Goal: Navigation & Orientation: Find specific page/section

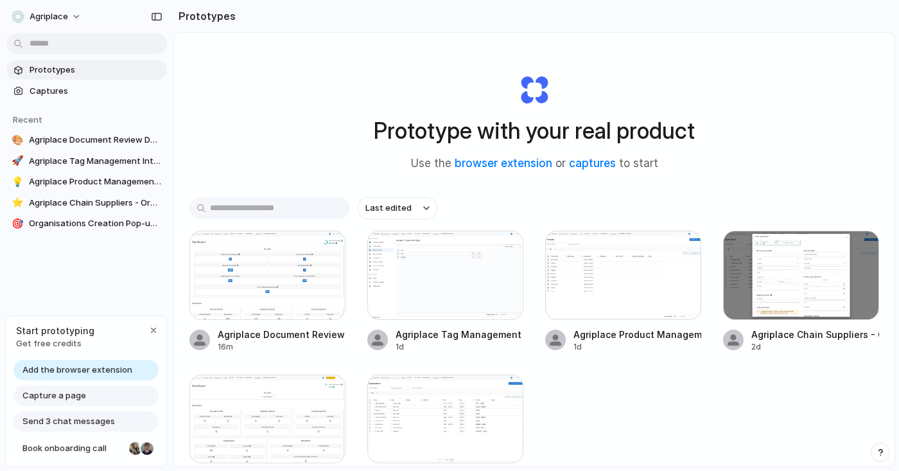
scroll to position [9, 0]
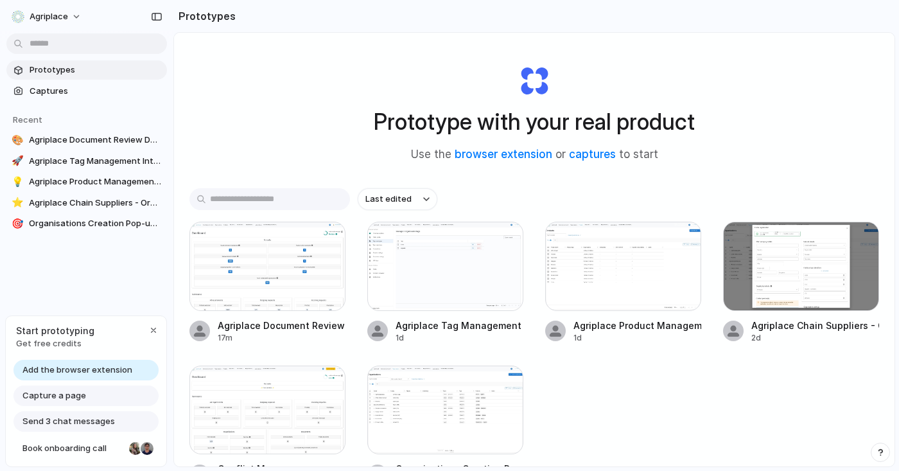
click at [101, 374] on span "Add the browser extension" at bounding box center [77, 369] width 110 height 13
click at [103, 369] on span "Add the browser extension" at bounding box center [77, 369] width 110 height 13
click at [69, 370] on span "Add the browser extension" at bounding box center [77, 369] width 110 height 13
